Goal: Information Seeking & Learning: Learn about a topic

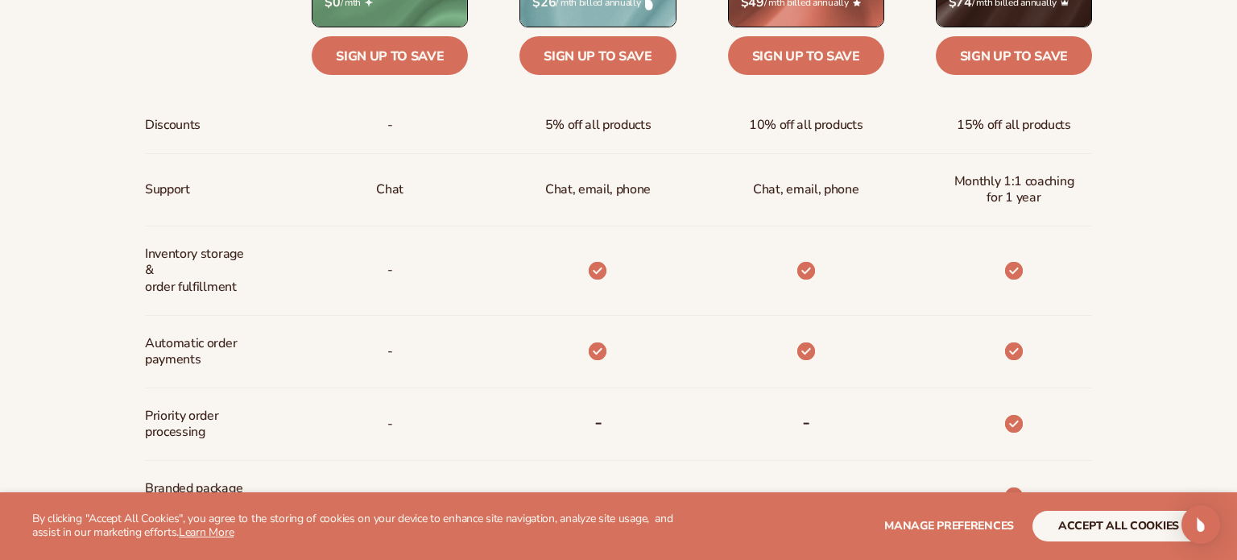
scroll to position [1762, 0]
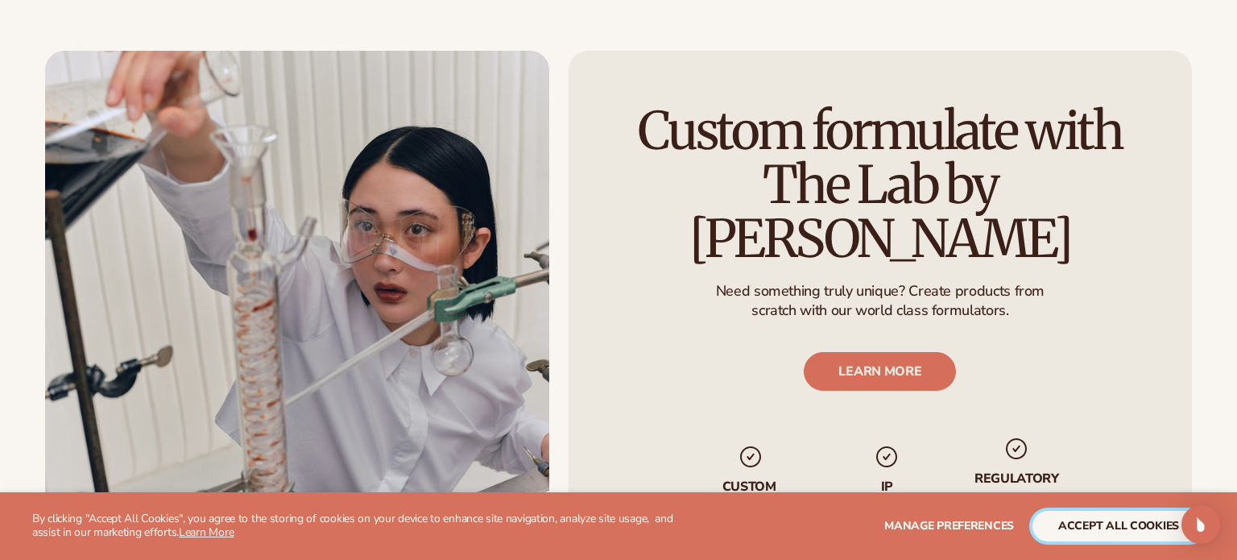
click at [1068, 525] on button "accept all cookies" at bounding box center [1118, 525] width 172 height 31
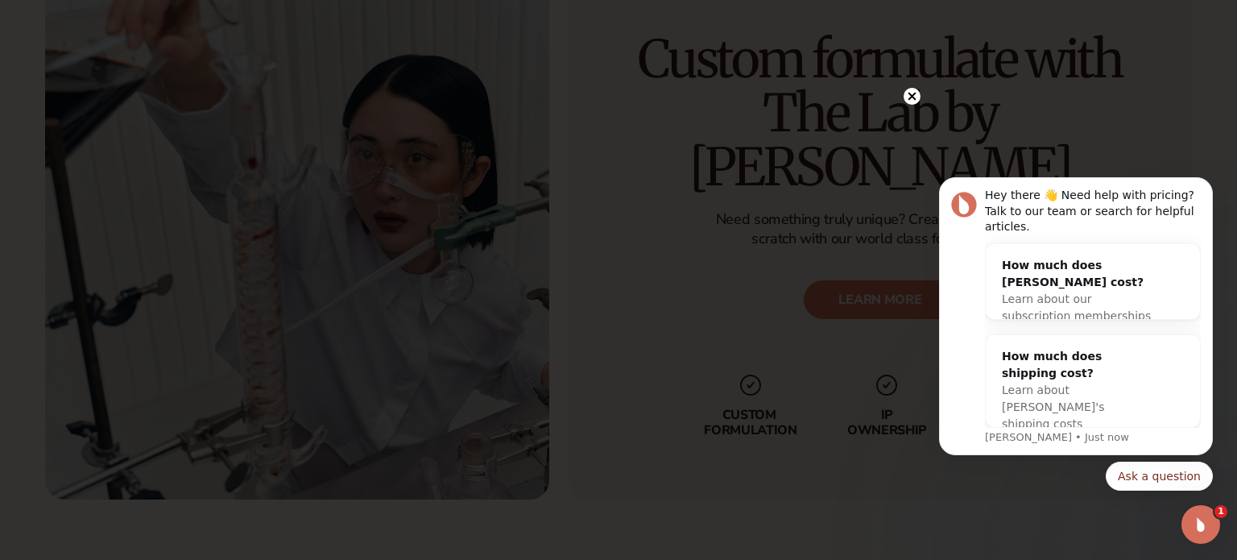
scroll to position [0, 0]
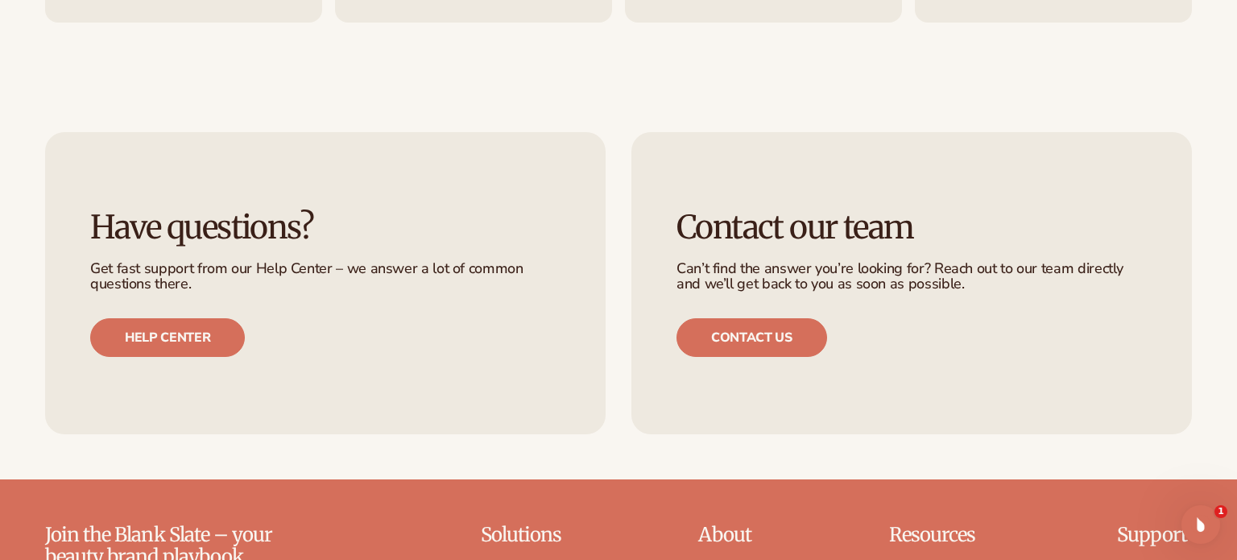
scroll to position [3316, 0]
